Goal: Task Accomplishment & Management: Complete application form

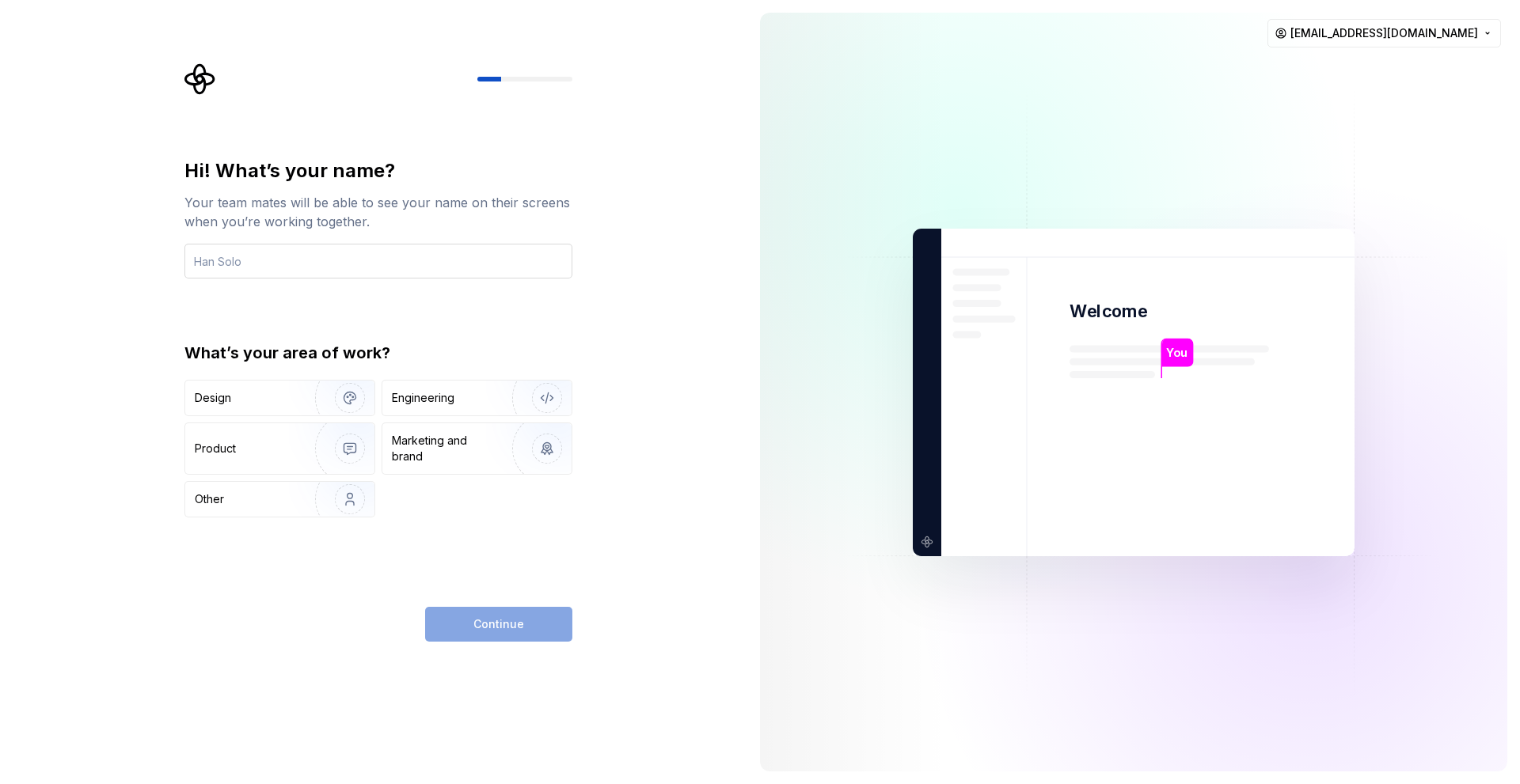
click at [277, 272] on input "text" at bounding box center [378, 260] width 388 height 35
type input "ㅇ"
type input "[PERSON_NAME]"
click at [303, 493] on img "button" at bounding box center [340, 499] width 101 height 106
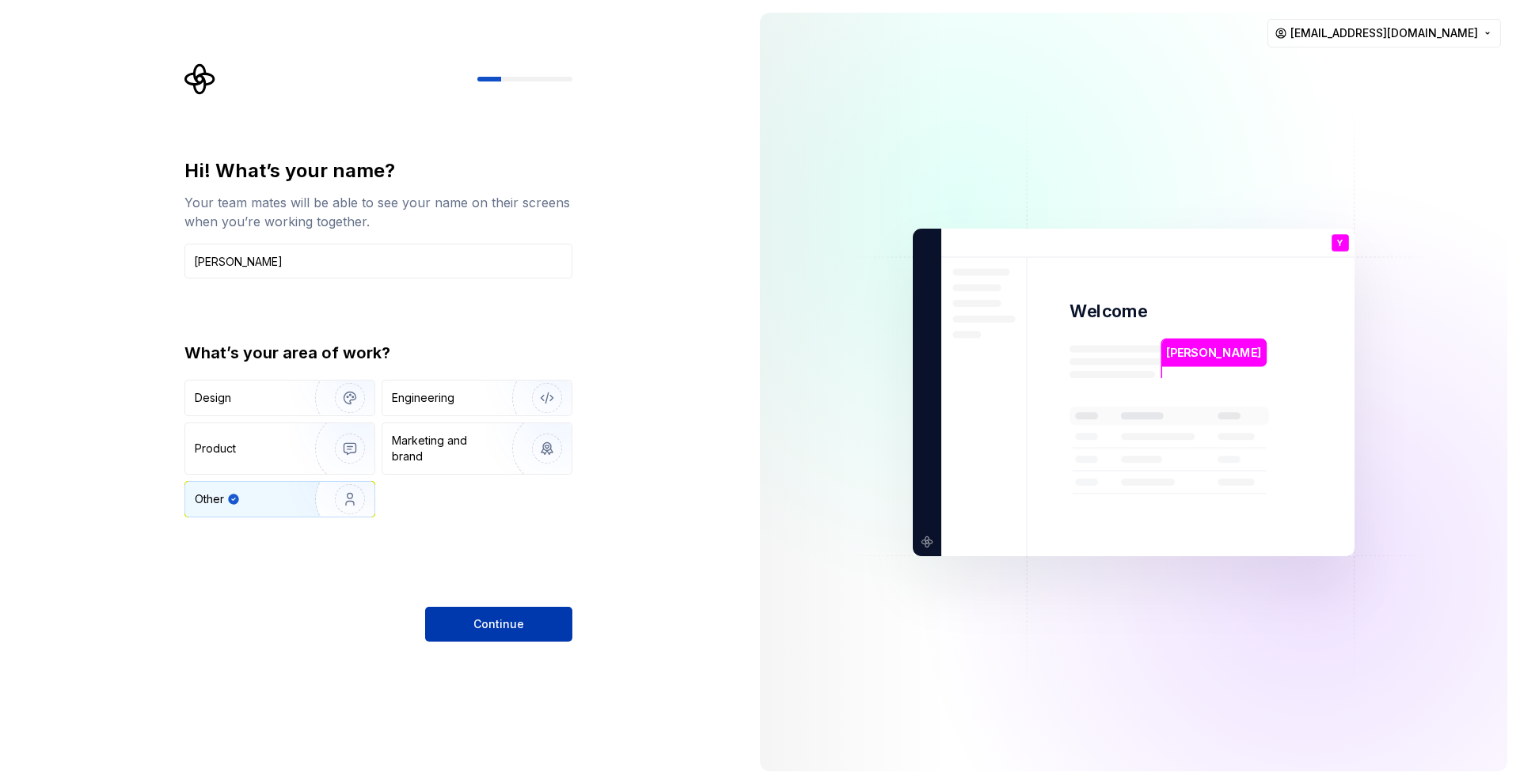
drag, startPoint x: 495, startPoint y: 596, endPoint x: 495, endPoint y: 621, distance: 25.0
click at [495, 601] on div "Hi! What’s your name? Your team mates will be able to see your name on their sc…" at bounding box center [378, 400] width 388 height 484
click at [495, 625] on span "Continue" at bounding box center [498, 624] width 51 height 16
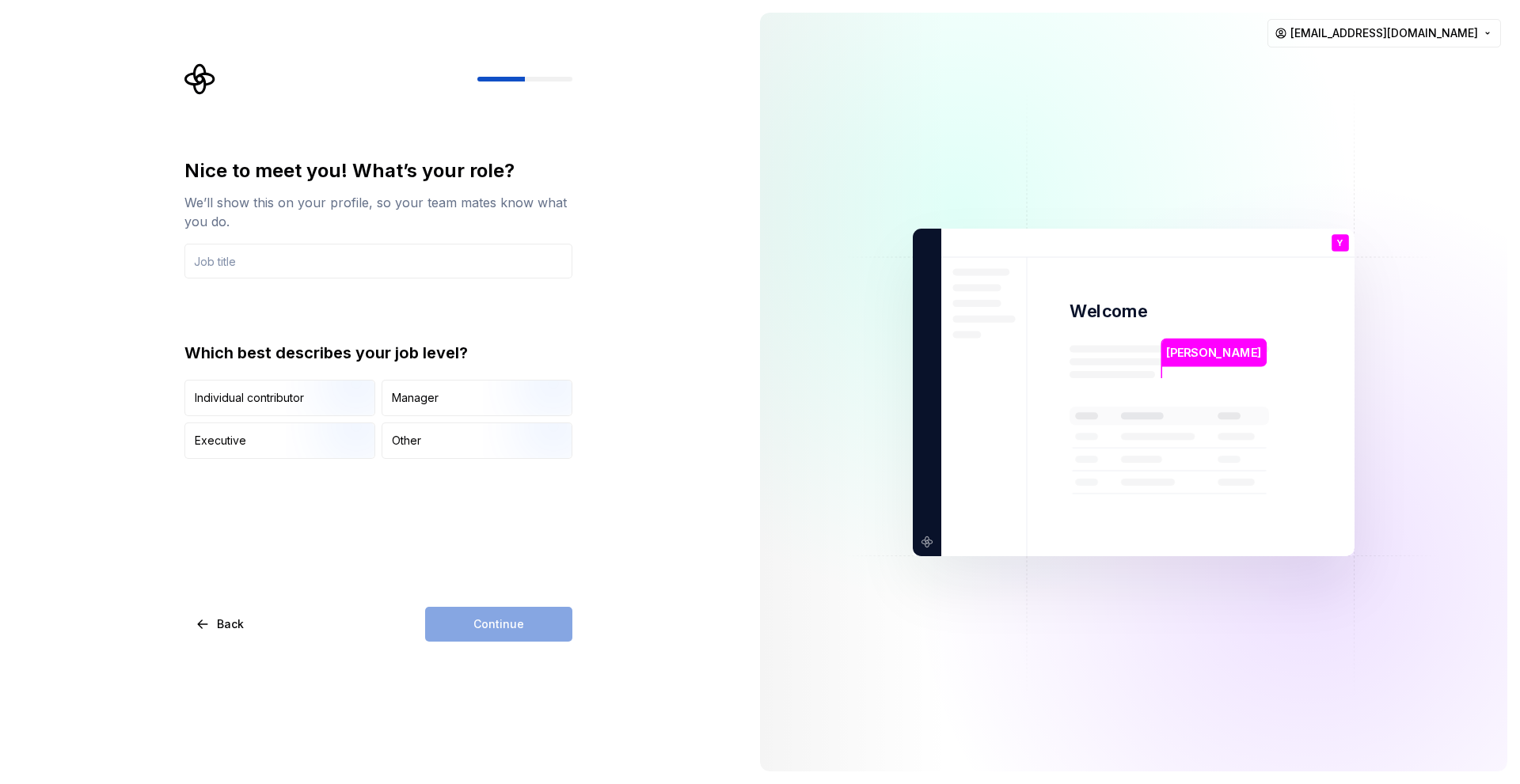
click at [542, 162] on div "Nice to meet you! What’s your role?" at bounding box center [378, 171] width 388 height 25
click at [280, 294] on div "Nice to meet you! What’s your role? We’ll show this on your profile, so your te…" at bounding box center [378, 308] width 388 height 300
click at [279, 260] on input "text" at bounding box center [378, 260] width 388 height 35
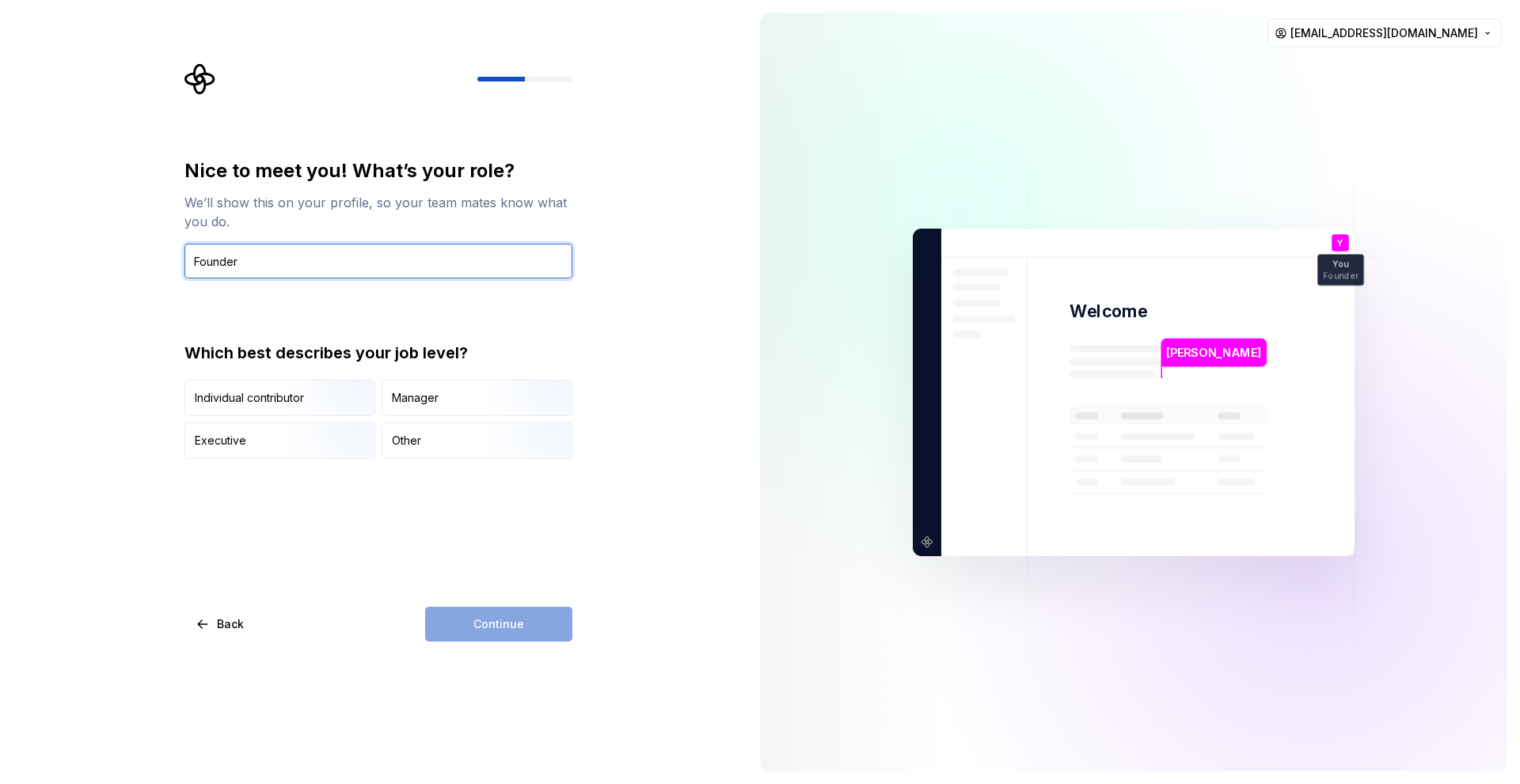
click at [258, 263] on input "Founder" at bounding box center [378, 260] width 388 height 35
type input "Founder"
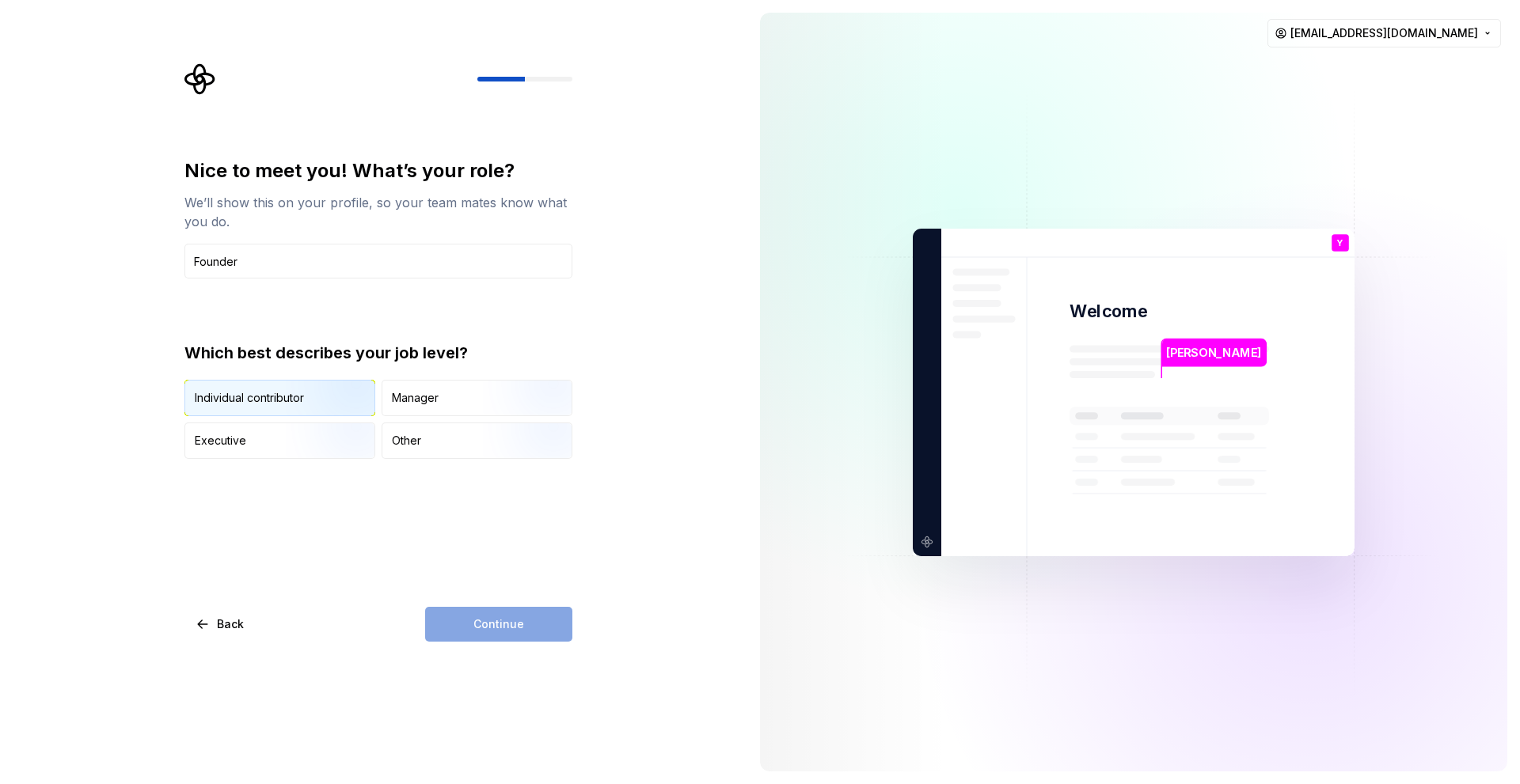
click at [277, 388] on div "Individual contributor" at bounding box center [279, 397] width 189 height 35
click at [472, 612] on button "Continue" at bounding box center [499, 624] width 148 height 35
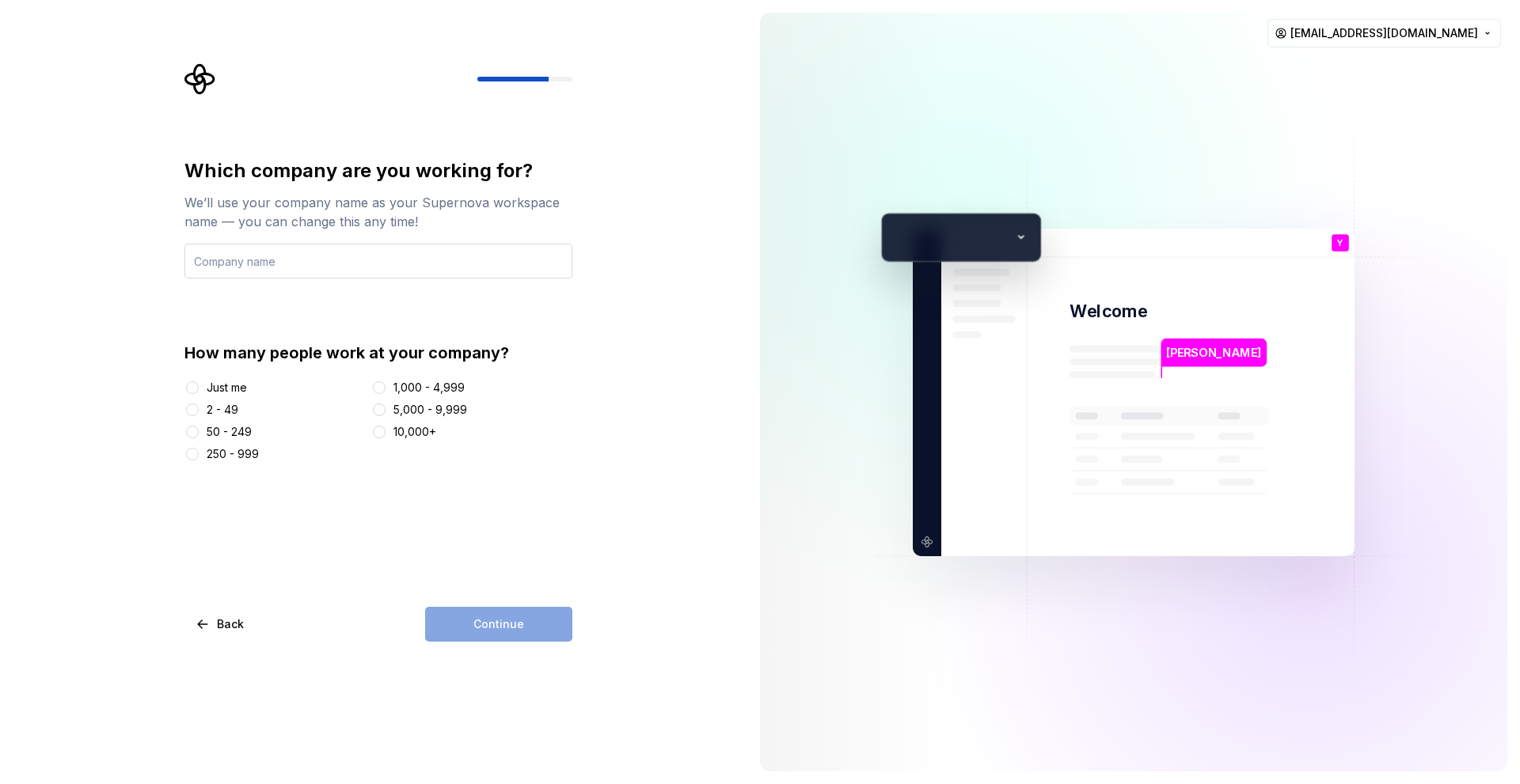
click at [333, 277] on input "text" at bounding box center [378, 260] width 388 height 35
click at [340, 264] on input "text" at bounding box center [378, 260] width 388 height 35
type input "DeluTive"
click at [222, 388] on div "Just me" at bounding box center [226, 388] width 40 height 16
click at [198, 388] on button "Just me" at bounding box center [192, 388] width 12 height 12
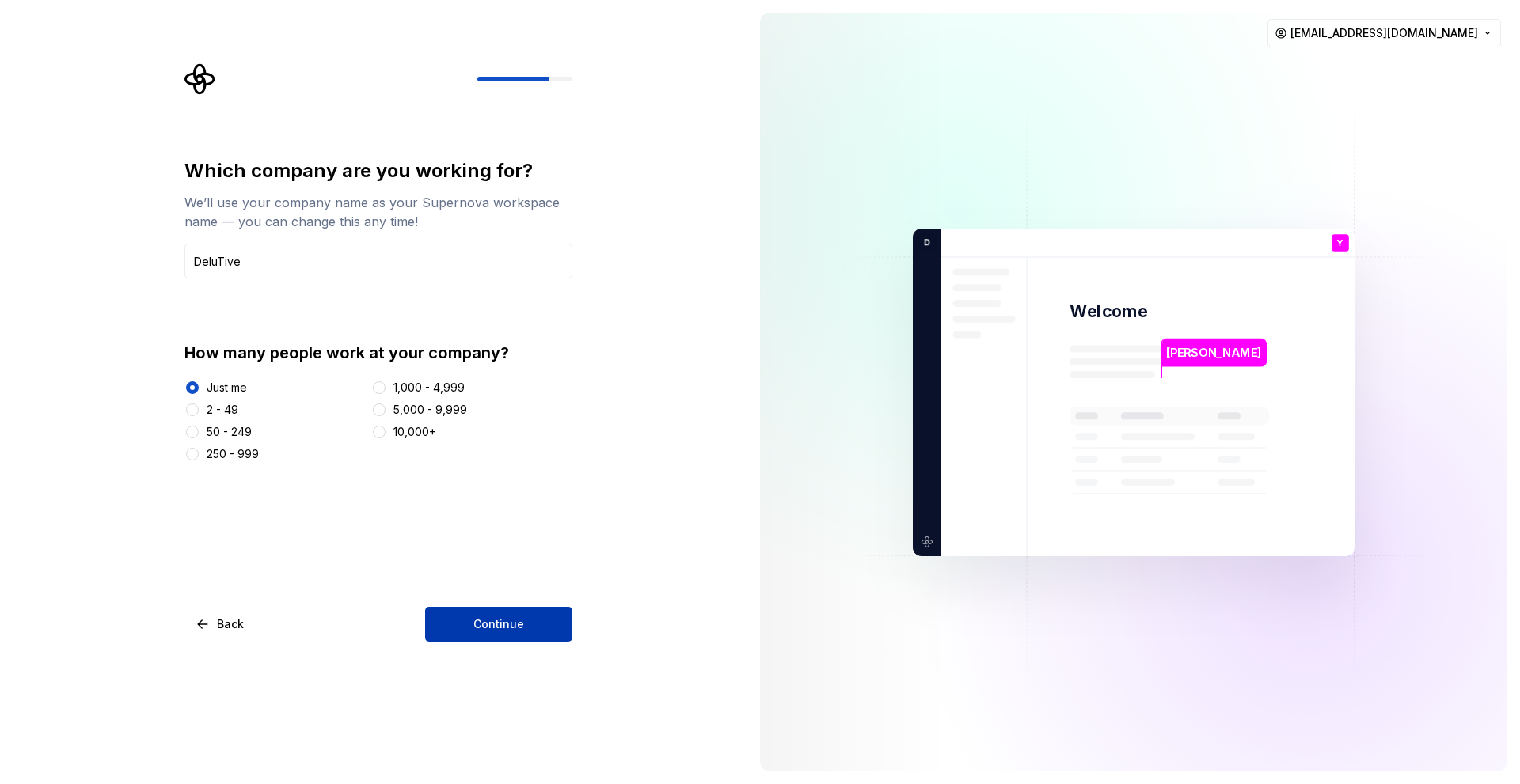
click at [508, 616] on button "Continue" at bounding box center [499, 624] width 148 height 35
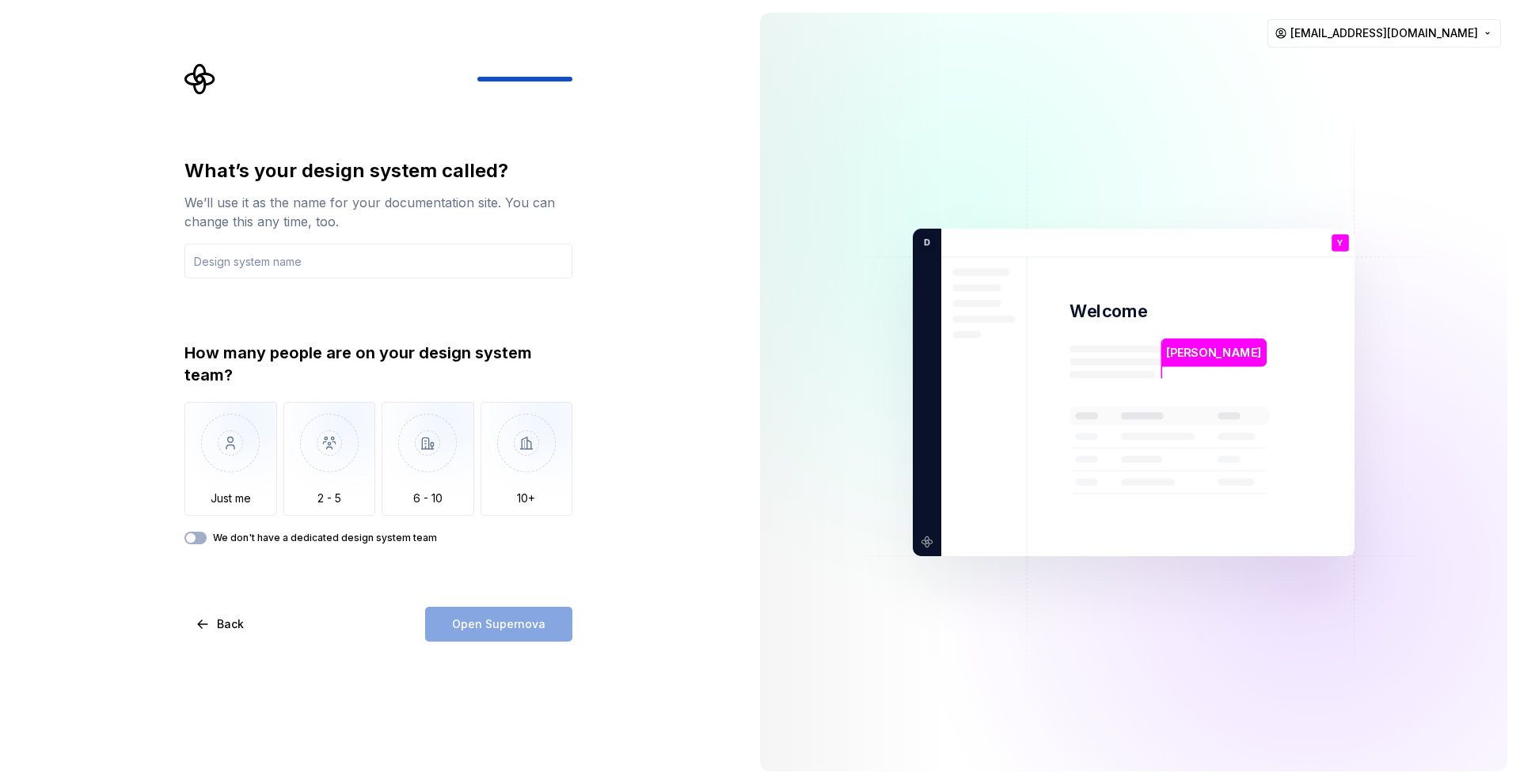
click at [583, 320] on div "What’s your design system called? We’ll use it as the name for your documentati…" at bounding box center [383, 352] width 416 height 579
click at [320, 273] on input "text" at bounding box center [378, 260] width 388 height 35
click at [325, 273] on input "text" at bounding box center [378, 260] width 388 height 35
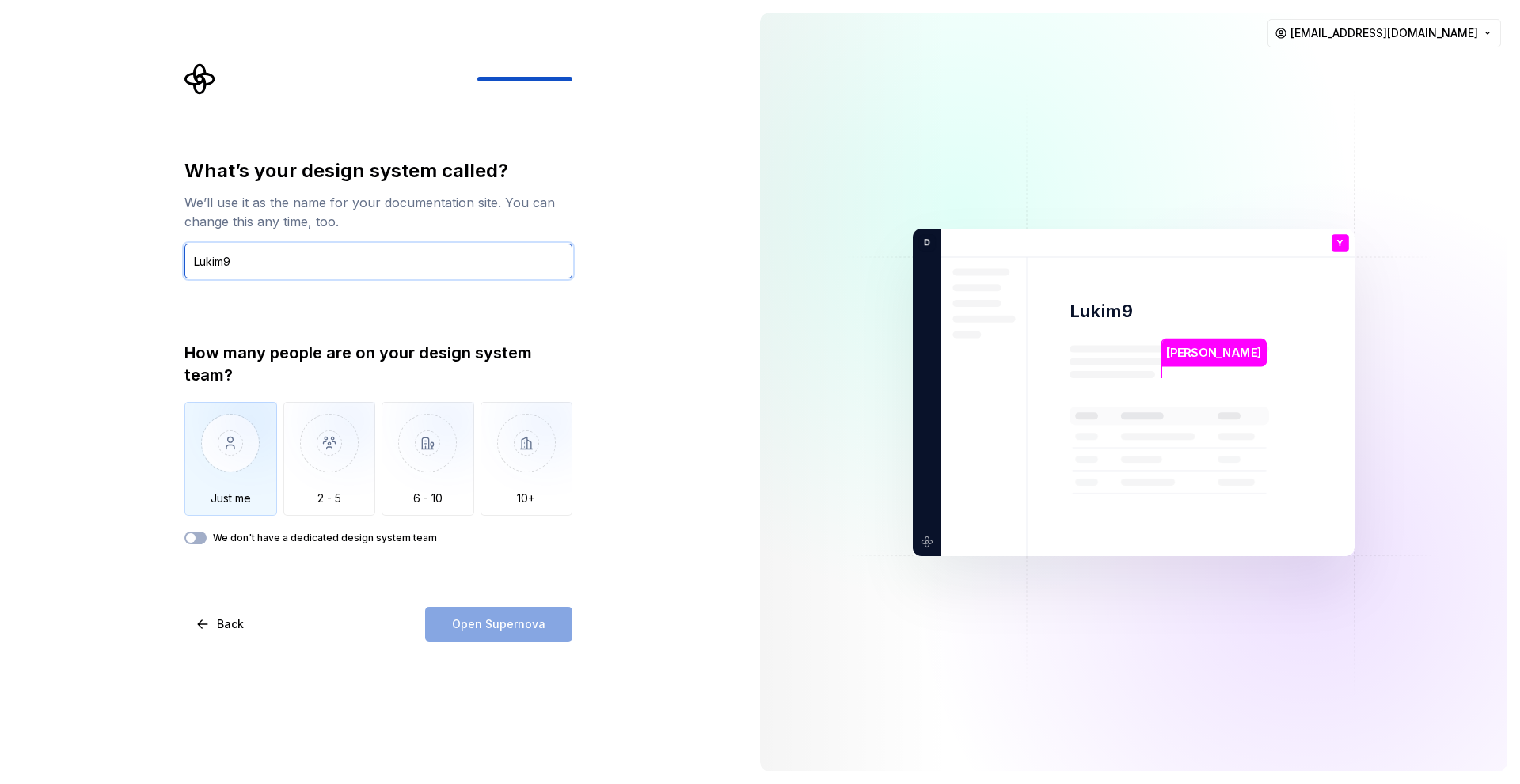
type input "Lukim9"
click at [251, 479] on img "button" at bounding box center [230, 454] width 92 height 106
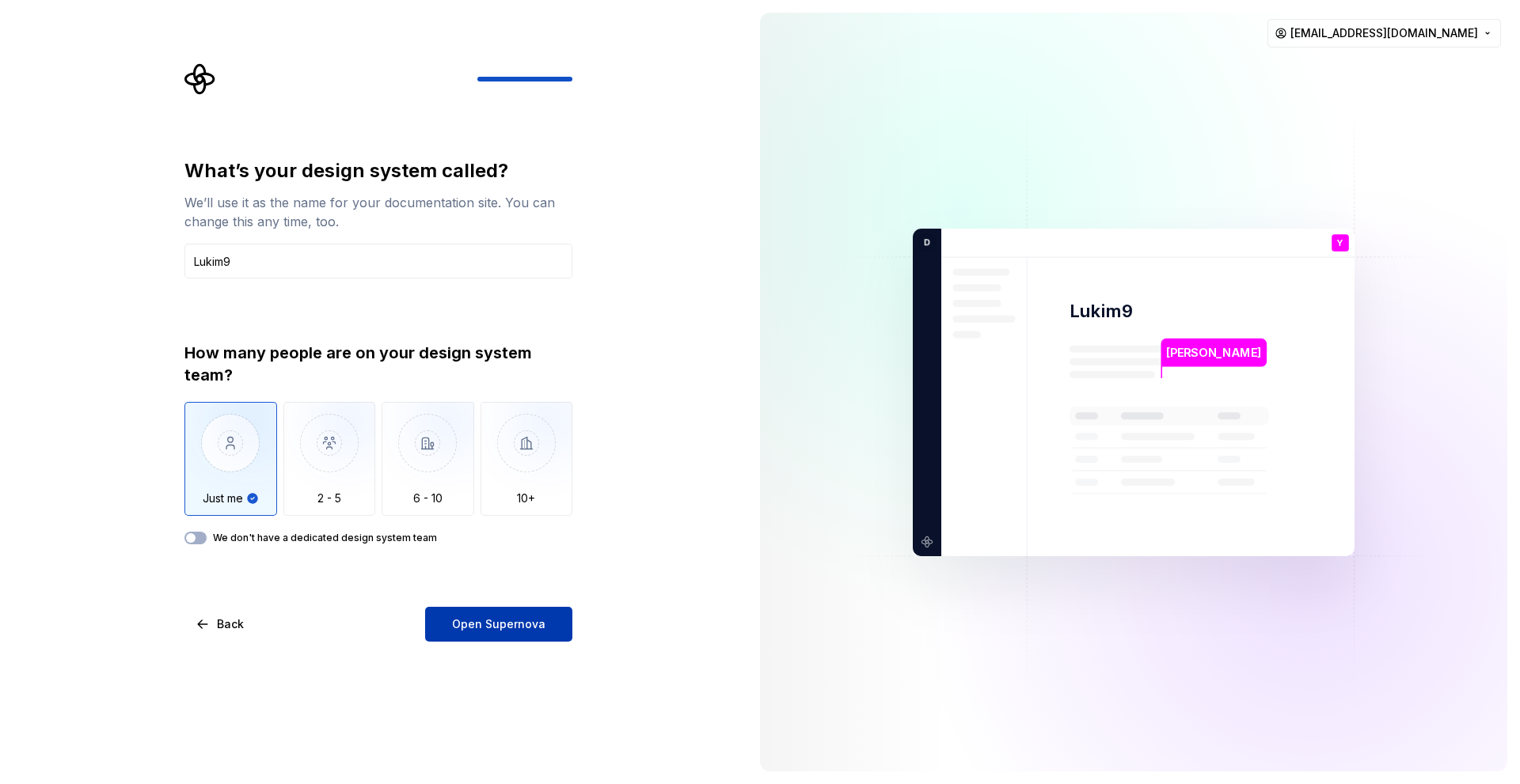
click at [530, 612] on button "Open Supernova" at bounding box center [499, 624] width 148 height 35
